Goal: Task Accomplishment & Management: Use online tool/utility

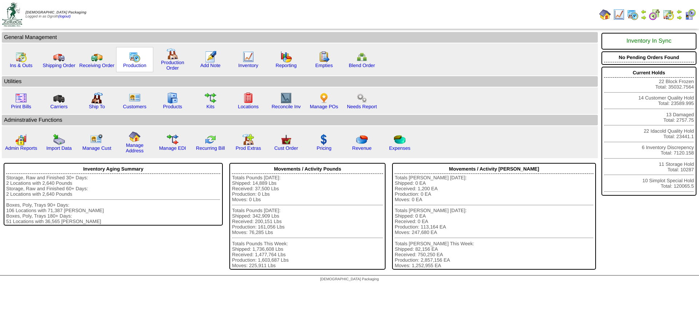
click at [134, 55] on img at bounding box center [135, 57] width 12 height 12
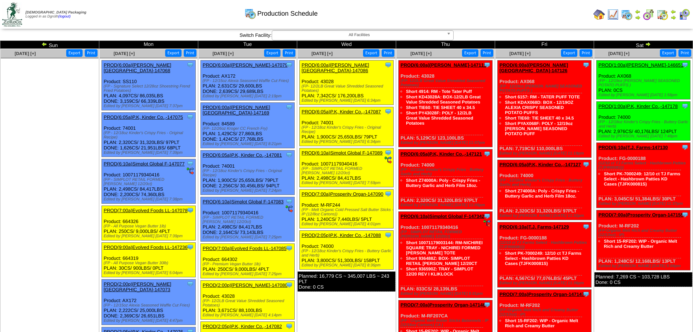
click at [44, 43] on img at bounding box center [44, 44] width 6 height 6
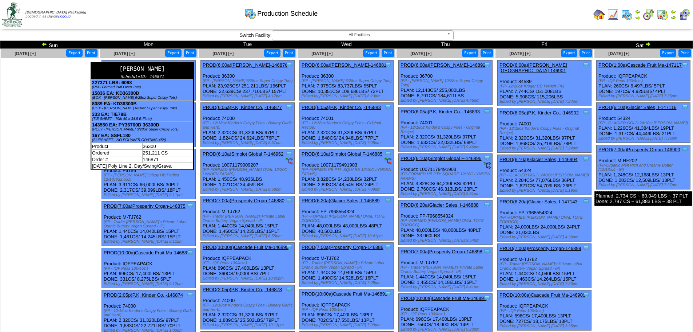
click at [136, 76] on div "ScheduleID: 146871" at bounding box center [142, 76] width 102 height 5
click at [164, 69] on div "[PERSON_NAME]" at bounding box center [142, 68] width 102 height 11
click at [177, 104] on td "8089 EA: KD36300B (BOX - [PERSON_NAME] 6/28oz Super Crispy Tots)" at bounding box center [142, 105] width 102 height 11
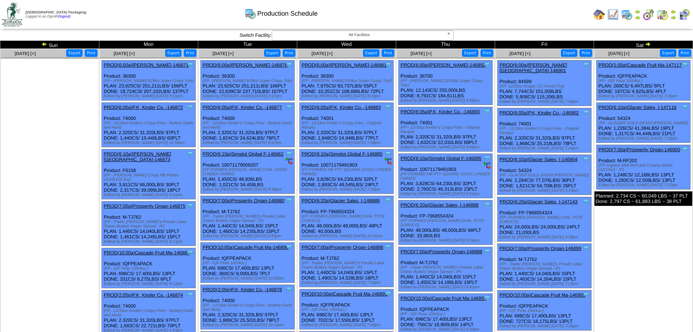
click at [151, 65] on link "PROD(6:00a)[PERSON_NAME]-146871" at bounding box center [146, 64] width 85 height 5
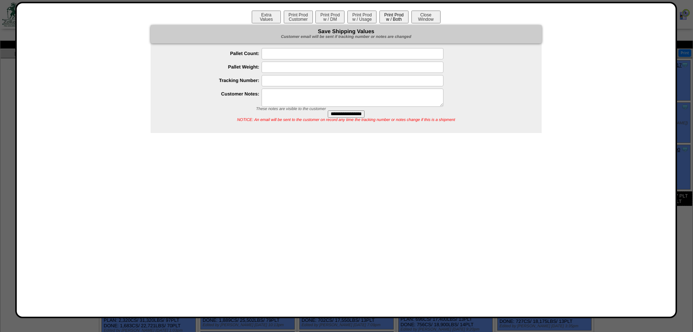
click at [396, 17] on button "Print Prod w / Both" at bounding box center [394, 17] width 29 height 13
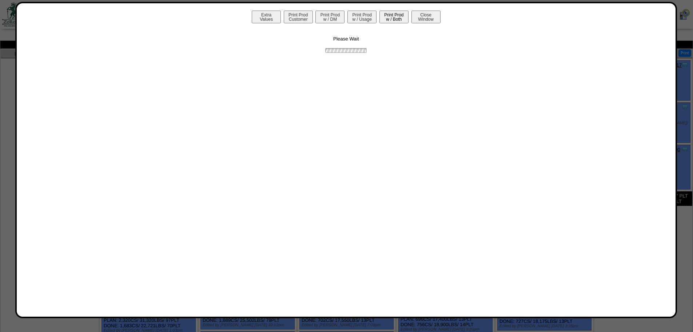
click at [396, 17] on button "Print Prod w / Both" at bounding box center [394, 17] width 29 height 13
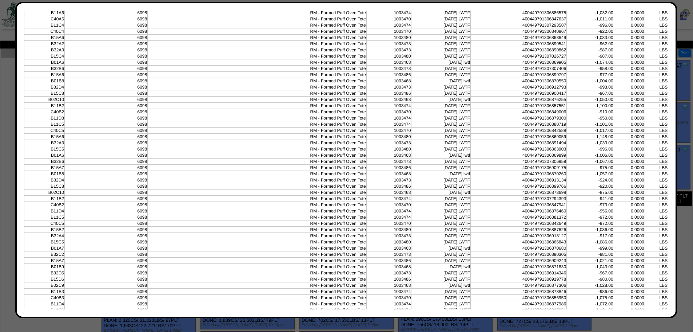
scroll to position [1602, 0]
